Goal: Task Accomplishment & Management: Manage account settings

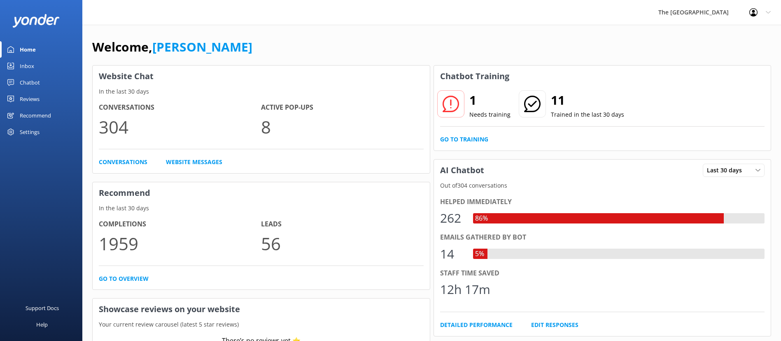
click at [43, 69] on link "Inbox" at bounding box center [41, 66] width 82 height 16
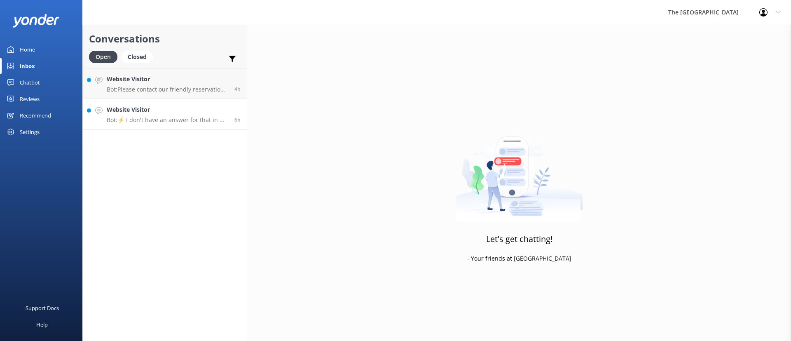
click at [142, 102] on link "Website Visitor Bot: ⚡ I don't have an answer for that in my knowledge base. Pl…" at bounding box center [165, 114] width 164 height 31
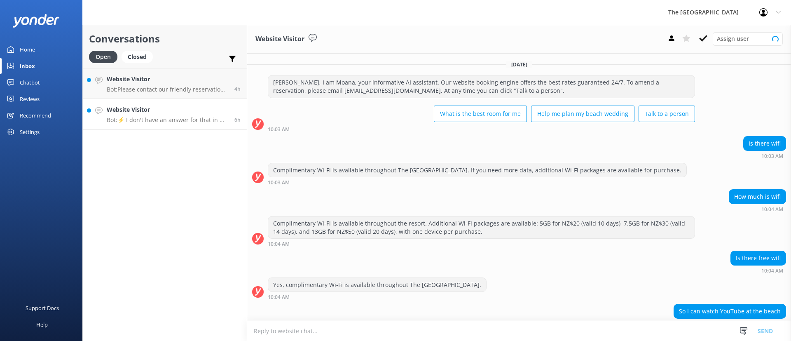
click at [160, 114] on div "Website Visitor Bot: ⚡ I don't have an answer for that in my knowledge base. Pl…" at bounding box center [167, 114] width 121 height 18
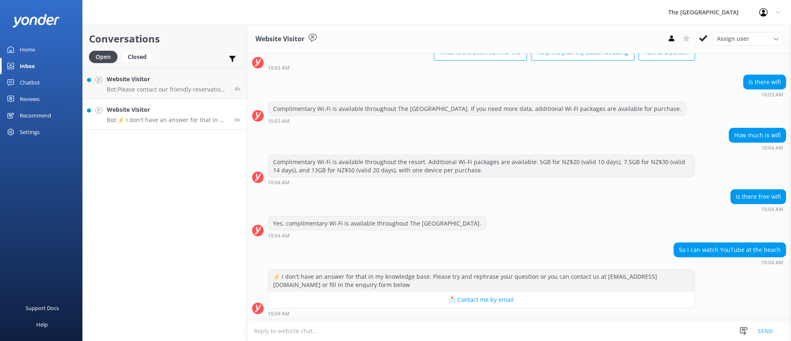
scroll to position [70, 0]
click at [695, 35] on div "Assign user Rarotongan Tata [PERSON_NAME] [PERSON_NAME] [PERSON_NAME] Vakalalab…" at bounding box center [723, 38] width 119 height 13
click at [703, 40] on icon at bounding box center [703, 38] width 8 height 8
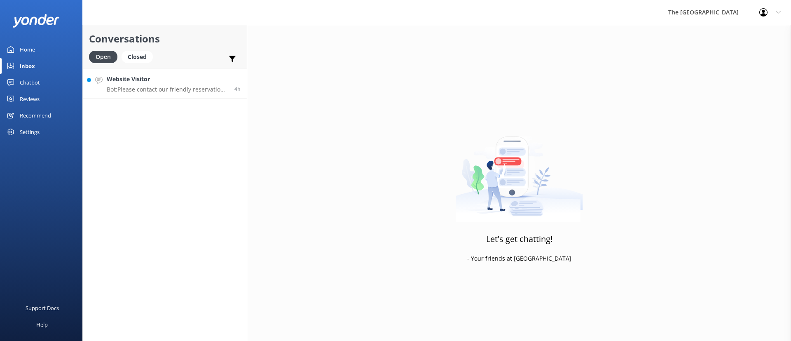
click at [204, 89] on p "Bot: Please contact our friendly reservation staff at [EMAIL_ADDRESS][DOMAIN_NA…" at bounding box center [167, 89] width 121 height 7
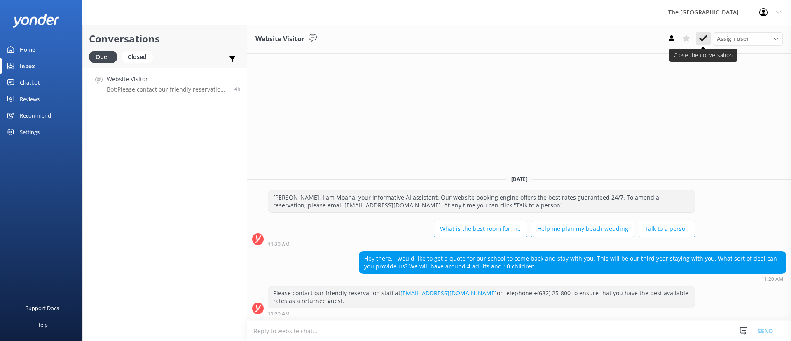
drag, startPoint x: 695, startPoint y: 35, endPoint x: 699, endPoint y: 38, distance: 4.7
click at [699, 38] on div "Assign user Rarotongan Tata [PERSON_NAME] [PERSON_NAME] [PERSON_NAME] Vakalalab…" at bounding box center [723, 38] width 119 height 13
click at [699, 38] on icon at bounding box center [703, 38] width 8 height 8
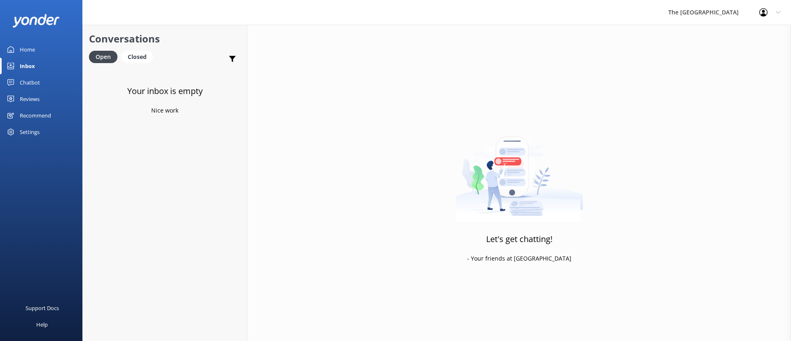
click at [178, 163] on div "Your inbox is empty Nice work" at bounding box center [165, 238] width 164 height 341
